Goal: Task Accomplishment & Management: Manage account settings

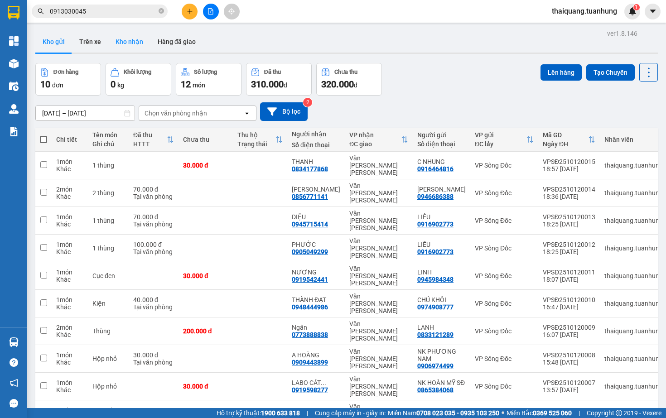
click at [131, 43] on button "Kho nhận" at bounding box center [129, 42] width 42 height 22
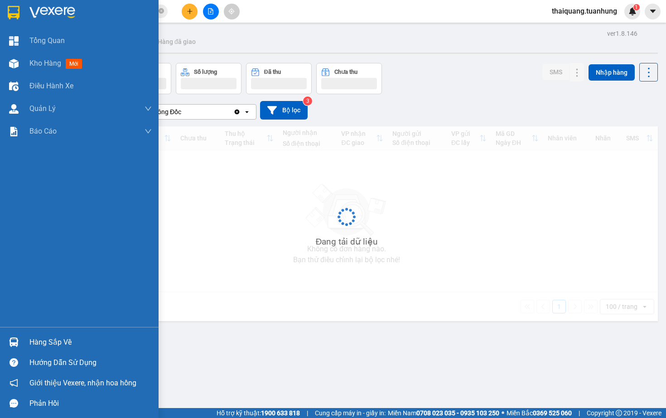
click at [45, 349] on div "Hàng sắp về" at bounding box center [90, 343] width 122 height 14
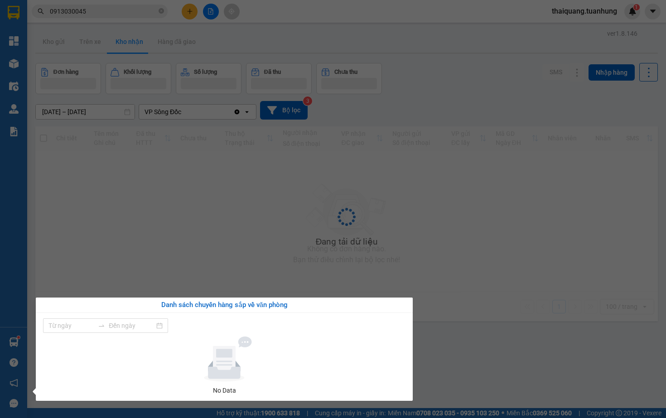
type input "06/10/2025"
type input "12/10/2025"
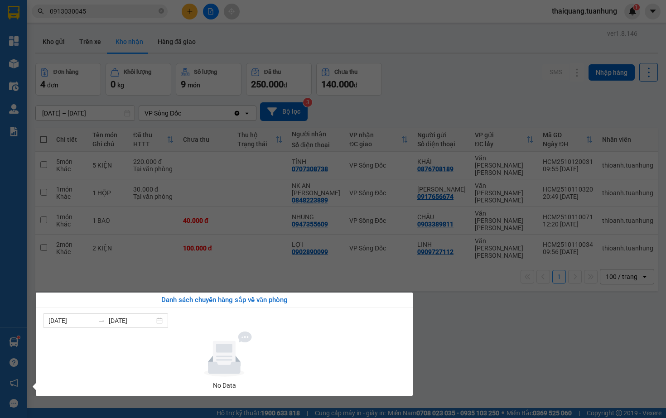
click at [424, 104] on section "Kết quả tìm kiếm ( 44 ) Bộ lọc Mã ĐH Trạng thái Món hàng Thu hộ Tổng cước Chưa …" at bounding box center [333, 209] width 666 height 418
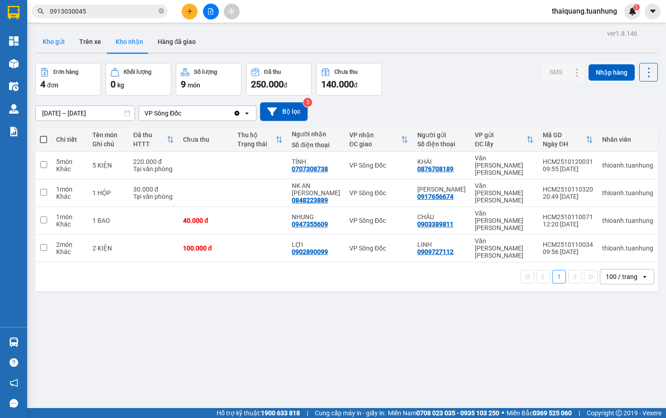
click at [63, 51] on button "Kho gửi" at bounding box center [53, 42] width 37 height 22
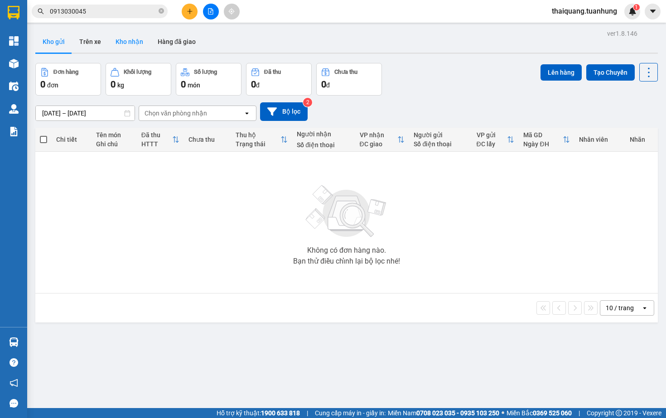
click at [128, 42] on button "Kho nhận" at bounding box center [129, 42] width 42 height 22
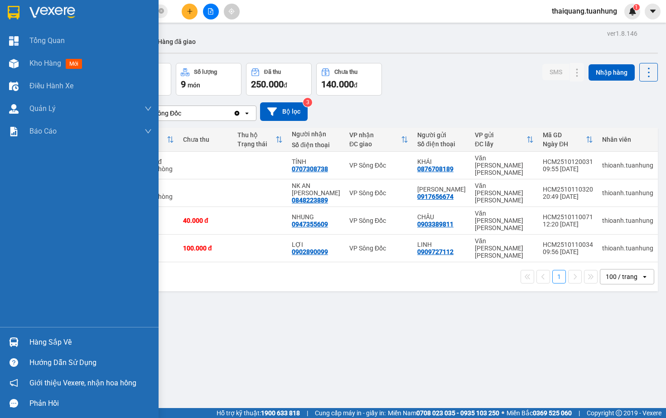
click at [47, 347] on div "Hàng sắp về" at bounding box center [90, 343] width 122 height 14
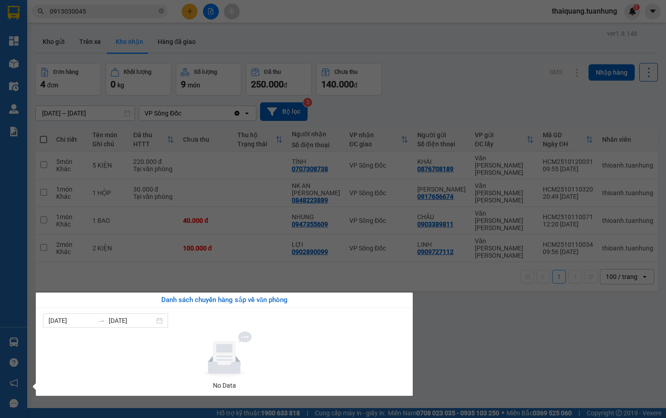
click at [186, 266] on section "Kết quả tìm kiếm ( 44 ) Bộ lọc Mã ĐH Trạng thái Món hàng Thu hộ Tổng cước Chưa …" at bounding box center [333, 209] width 666 height 418
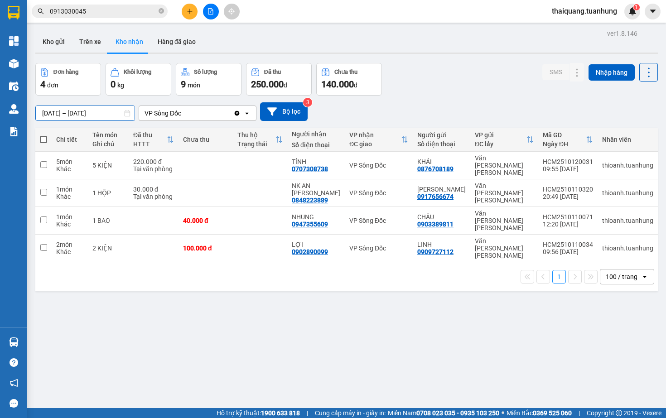
click at [82, 115] on input "10/10/2025 – 12/10/2025" at bounding box center [85, 113] width 99 height 15
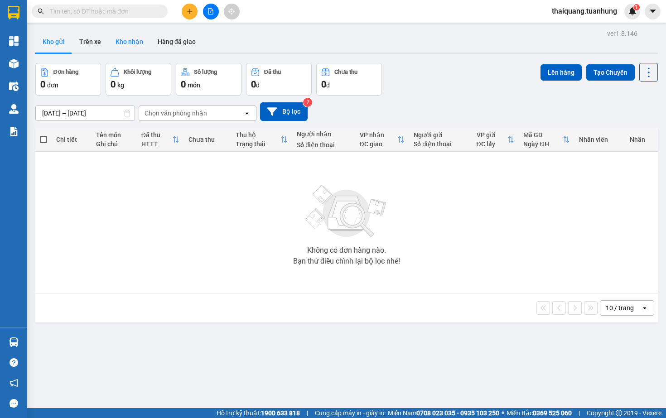
click at [131, 47] on button "Kho nhận" at bounding box center [129, 42] width 42 height 22
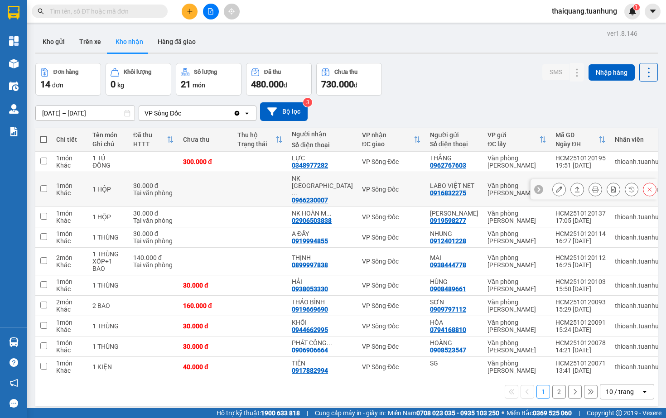
click at [580, 189] on icon at bounding box center [577, 189] width 6 height 6
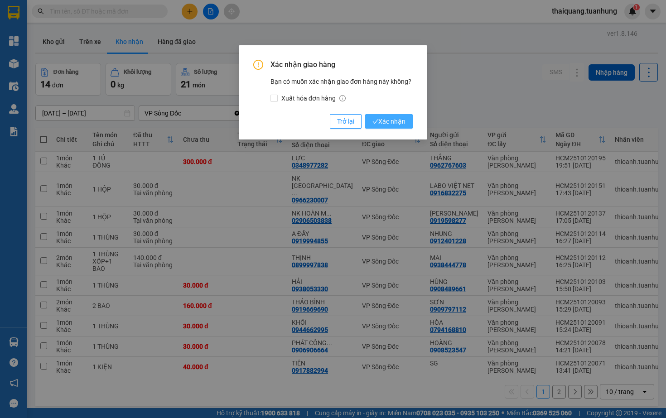
click at [390, 117] on span "Xác nhận" at bounding box center [389, 122] width 33 height 10
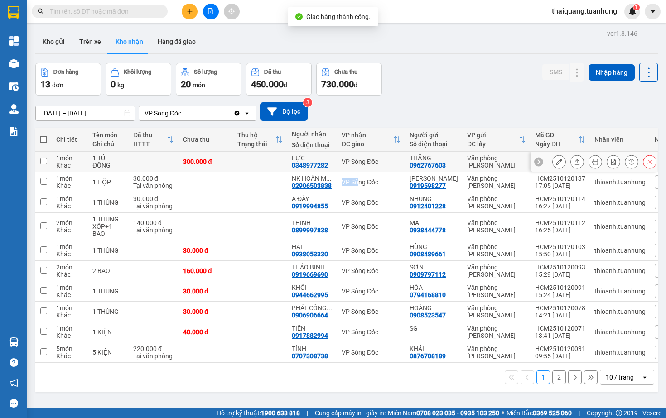
drag, startPoint x: 364, startPoint y: 183, endPoint x: 371, endPoint y: 171, distance: 14.1
click at [371, 171] on tbody "1 món Khác 1 TỦ ĐÔNG 300.000 đ LỰC 0348977282 VP Sông Đốc THẮNG 0962767603 Văn …" at bounding box center [385, 257] width 700 height 211
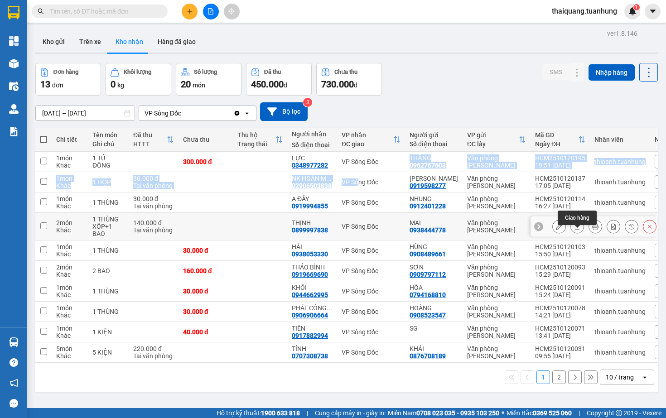
click at [580, 230] on icon at bounding box center [577, 227] width 6 height 6
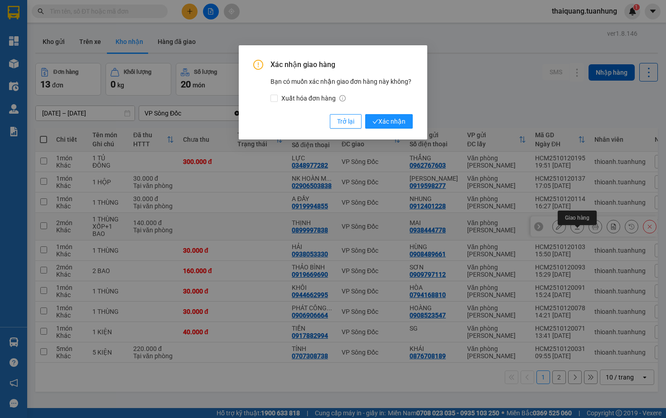
click at [580, 235] on div "Xác nhận giao hàng Bạn có muốn xác nhận giao đơn hàng này không? Xuất hóa đơn h…" at bounding box center [333, 209] width 666 height 418
click at [382, 122] on span "Xác nhận" at bounding box center [389, 122] width 33 height 10
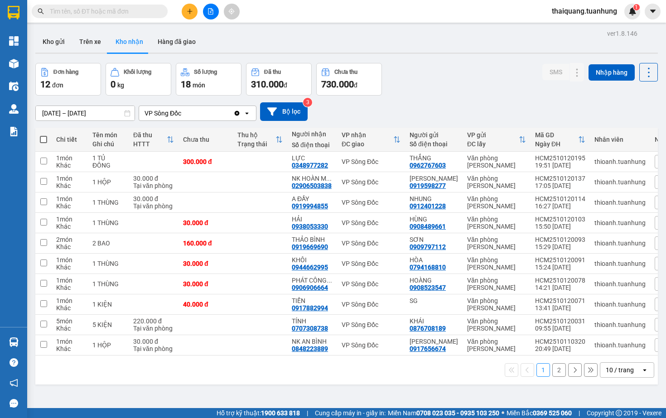
click at [455, 83] on div "Đơn hàng 12 đơn Khối lượng 0 kg Số lượng 18 món Đã thu 310.000 đ Chưa thu 730.0…" at bounding box center [346, 79] width 623 height 33
click at [451, 73] on div "Đơn hàng 12 đơn Khối lượng 0 kg Số lượng 18 món Đã thu 310.000 đ Chưa thu 730.0…" at bounding box center [346, 79] width 623 height 33
click at [574, 190] on button at bounding box center [577, 183] width 13 height 16
click at [577, 185] on icon at bounding box center [577, 182] width 5 height 5
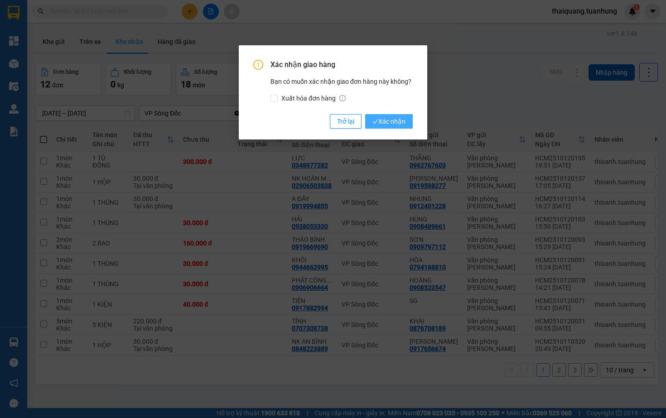
click at [390, 119] on span "Xác nhận" at bounding box center [389, 122] width 33 height 10
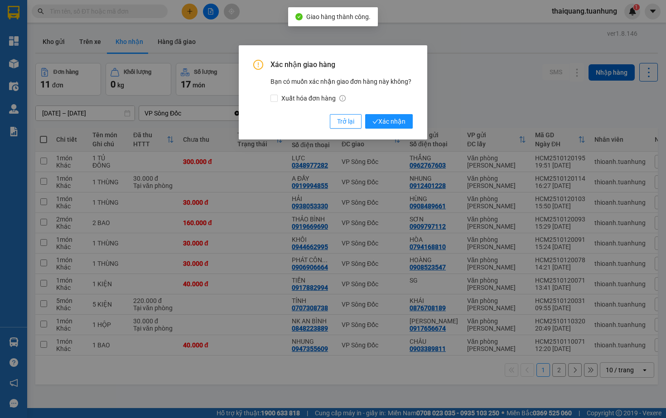
click at [390, 119] on span "Xác nhận" at bounding box center [389, 122] width 33 height 10
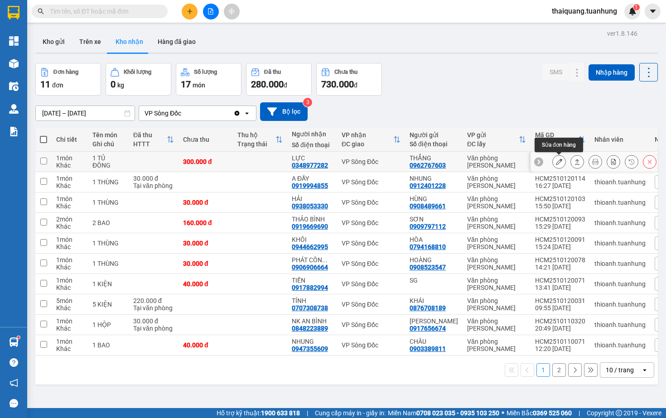
click at [561, 165] on icon at bounding box center [559, 162] width 6 height 6
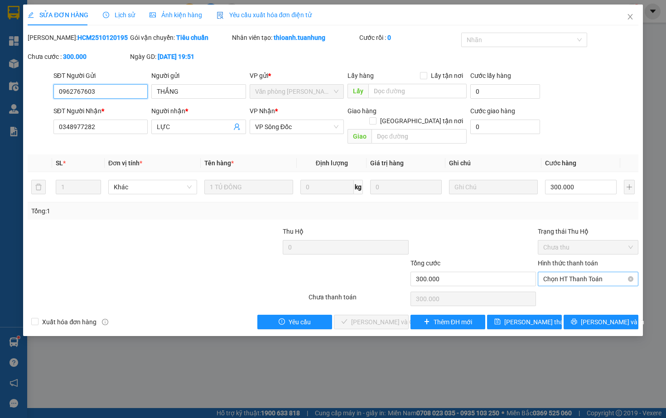
type input "0962767603"
type input "THẮNG"
type input "0348977282"
type input "LỰC"
type input "300.000"
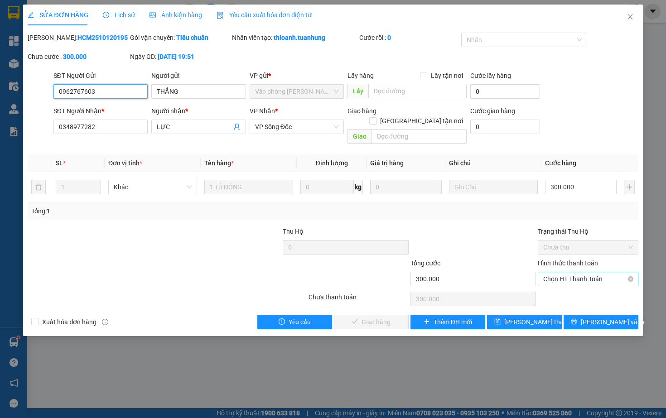
click at [558, 280] on span "Chọn HT Thanh Toán" at bounding box center [588, 279] width 89 height 14
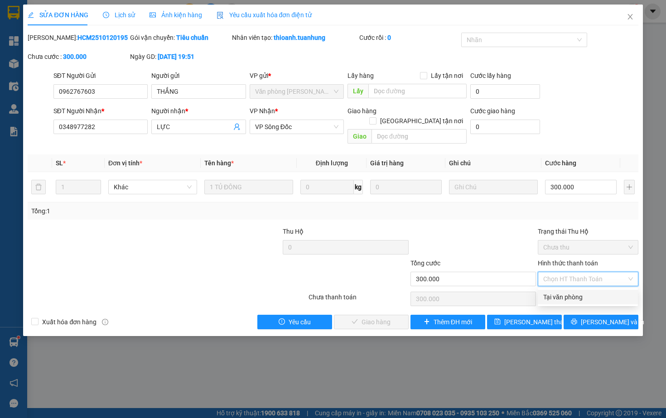
click at [558, 297] on div "Tại văn phòng" at bounding box center [588, 297] width 89 height 10
type input "0"
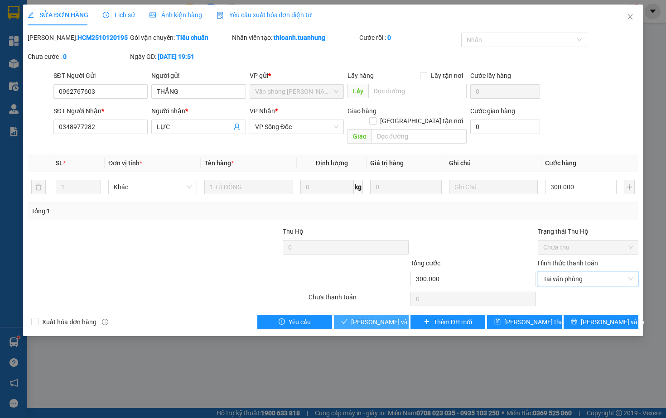
click at [374, 321] on span "Lưu và Giao hàng" at bounding box center [394, 322] width 87 height 10
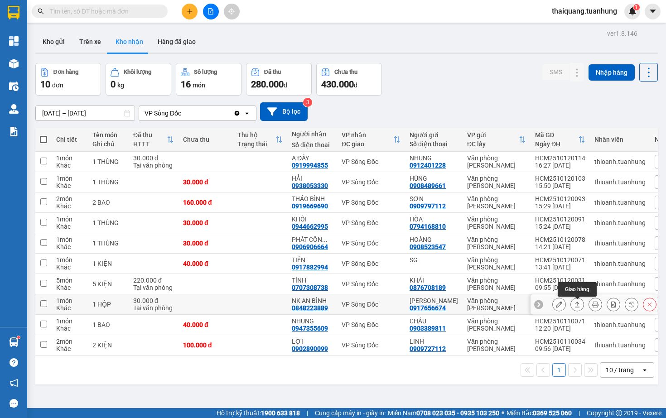
click at [576, 308] on icon at bounding box center [577, 305] width 6 height 6
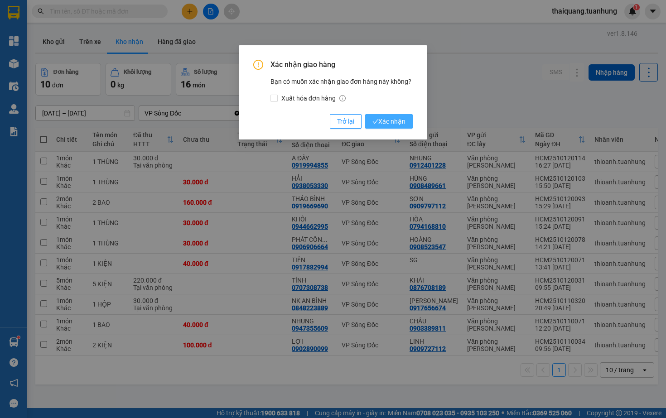
click at [392, 117] on span "Xác nhận" at bounding box center [389, 122] width 33 height 10
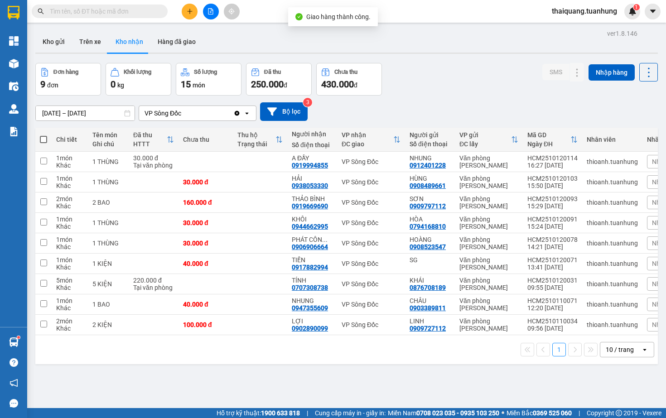
click at [470, 72] on div "Đơn hàng 9 đơn Khối lượng 0 kg Số lượng 15 món Đã thu 250.000 đ Chưa thu 430.00…" at bounding box center [346, 79] width 623 height 33
